Goal: Obtain resource: Obtain resource

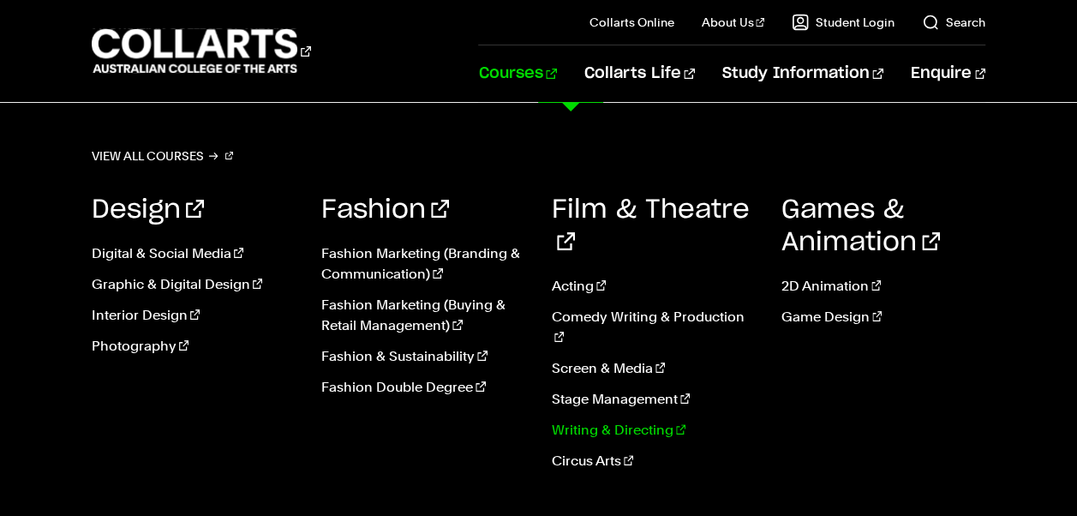
click at [572, 420] on link "Writing & Directing" at bounding box center [654, 430] width 204 height 21
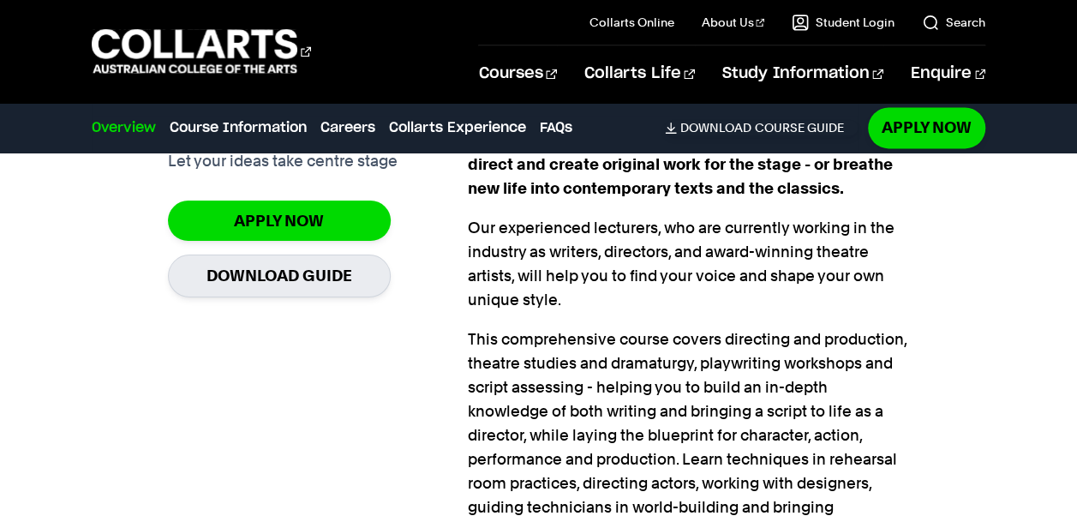
scroll to position [1214, 0]
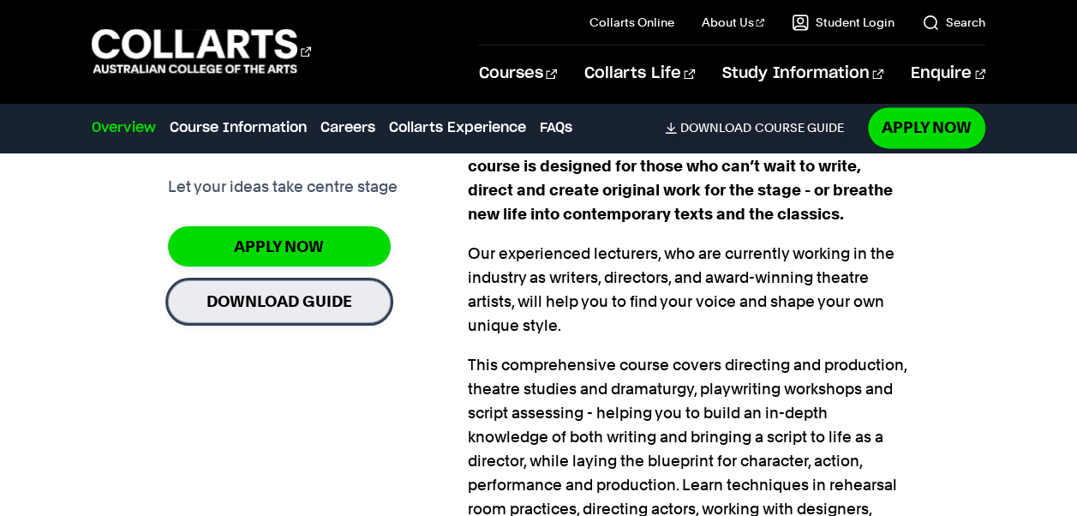
click at [243, 280] on link "Download Guide" at bounding box center [279, 301] width 223 height 42
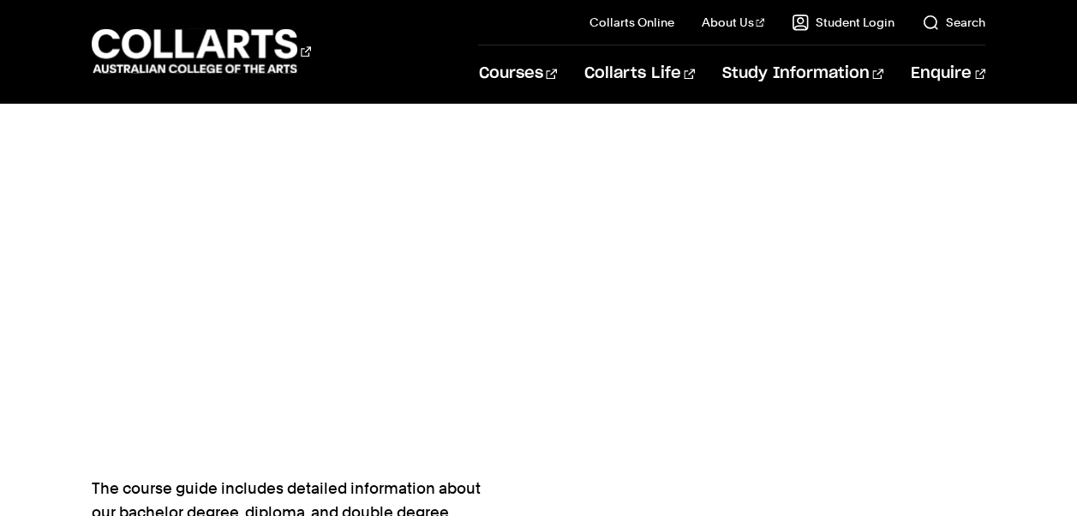
scroll to position [734, 0]
